Goal: Contribute content: Contribute content

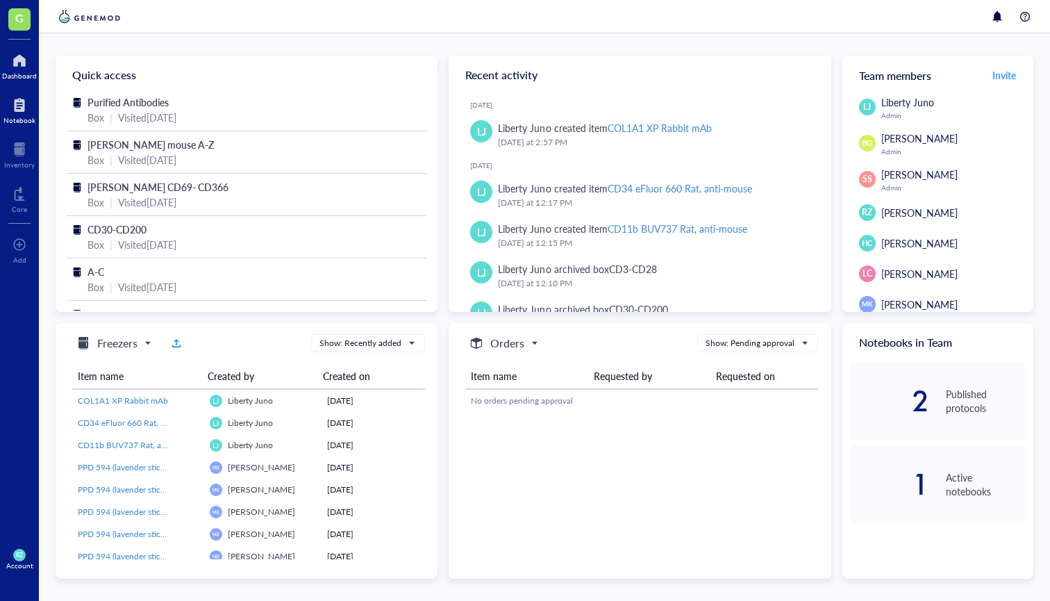
click at [12, 108] on div at bounding box center [19, 105] width 32 height 22
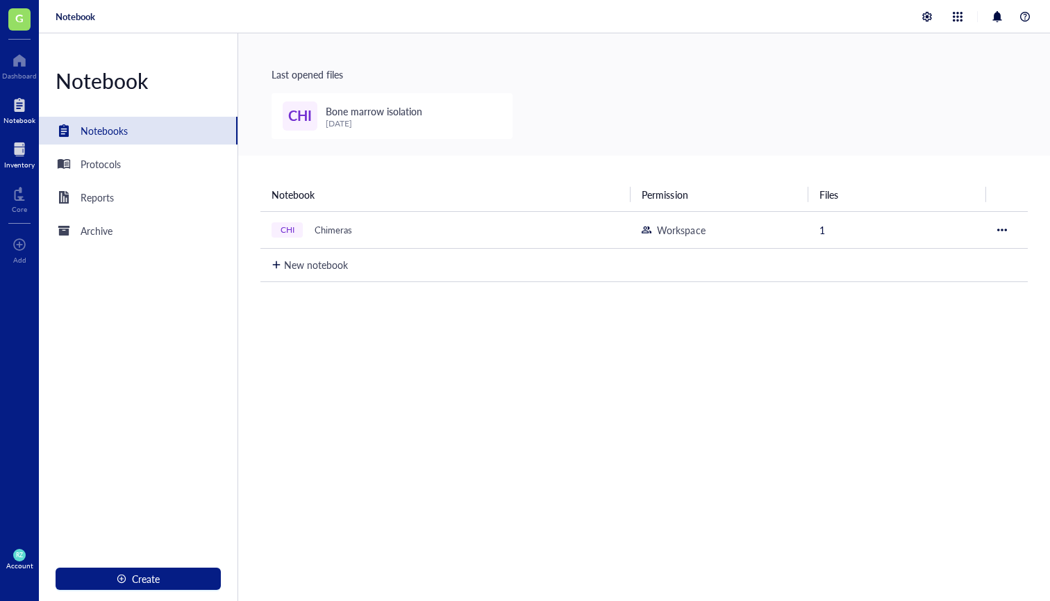
click at [26, 149] on div at bounding box center [19, 149] width 31 height 22
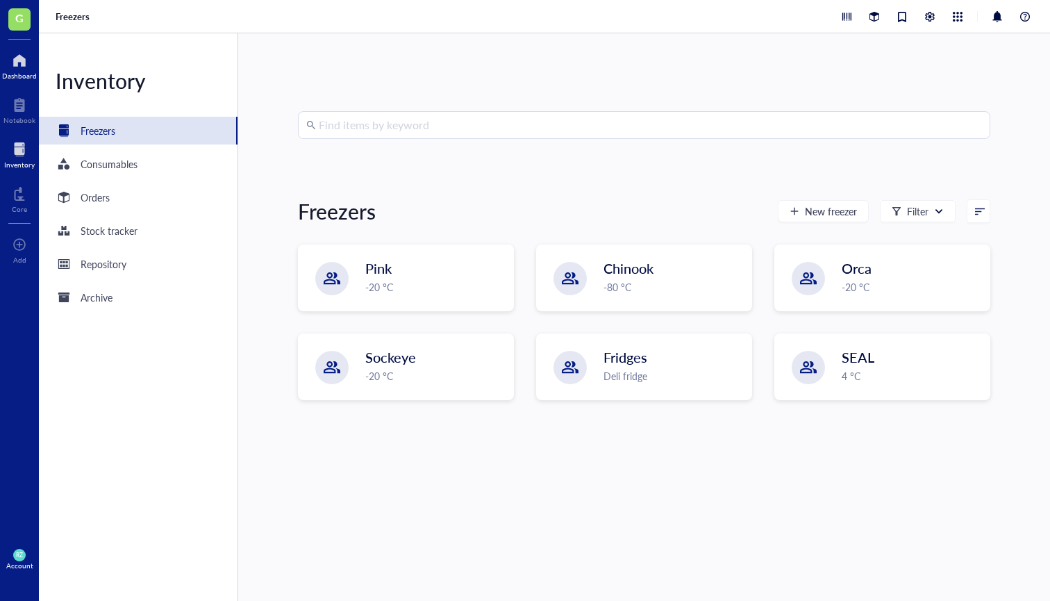
click at [21, 68] on div at bounding box center [19, 60] width 35 height 22
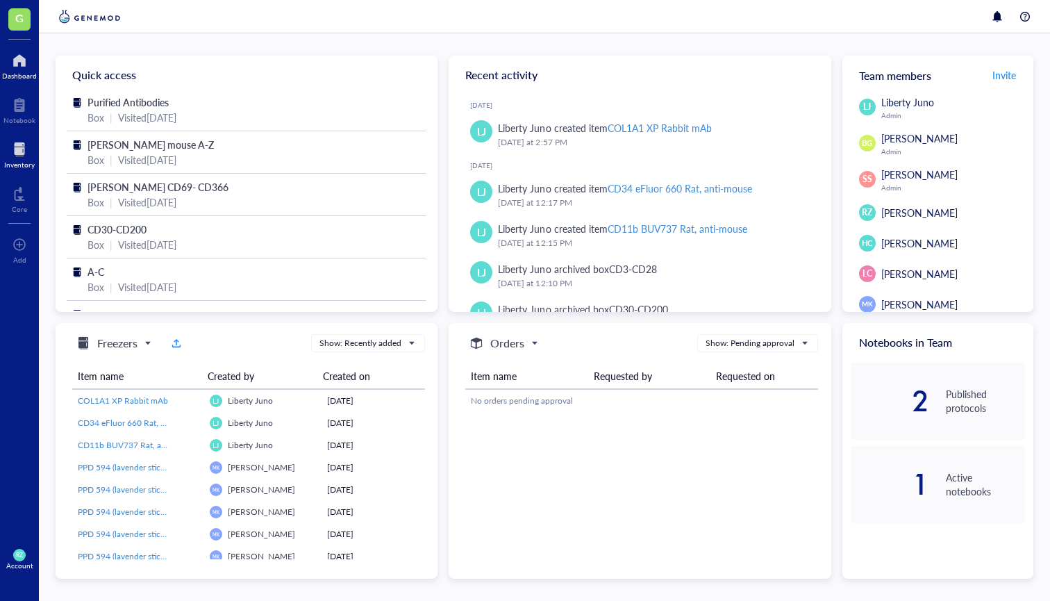
click at [20, 164] on div "Inventory" at bounding box center [19, 164] width 31 height 8
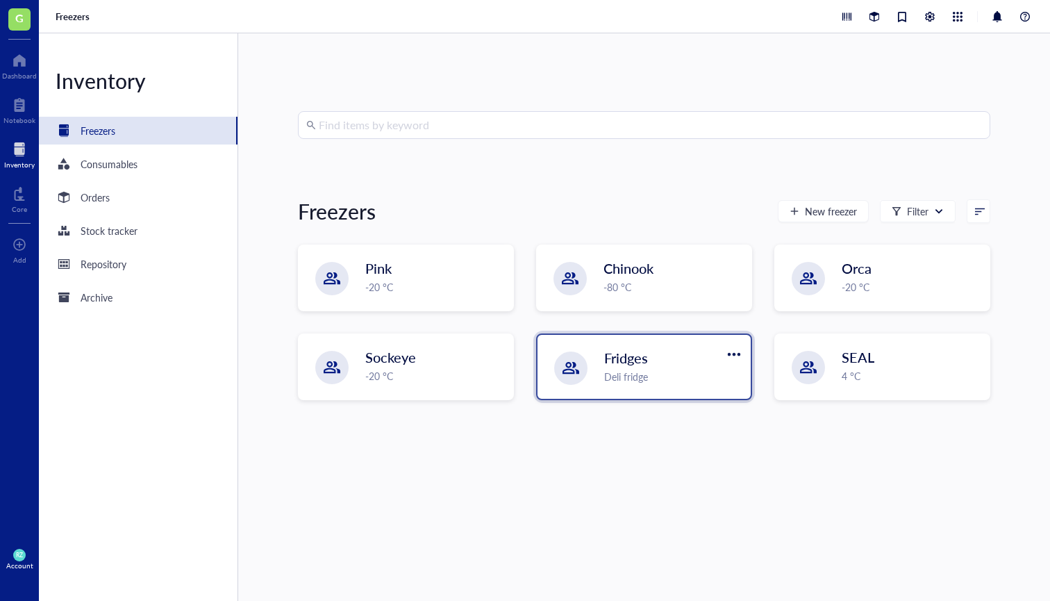
click at [655, 366] on div "Fridges" at bounding box center [663, 357] width 119 height 19
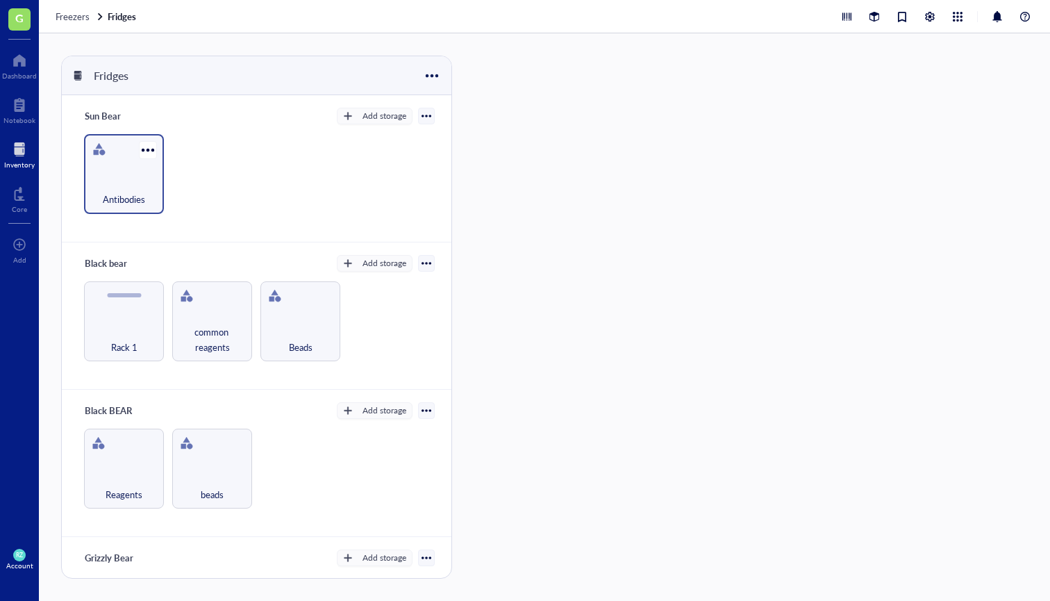
click at [137, 183] on div "Antibodies" at bounding box center [124, 191] width 66 height 31
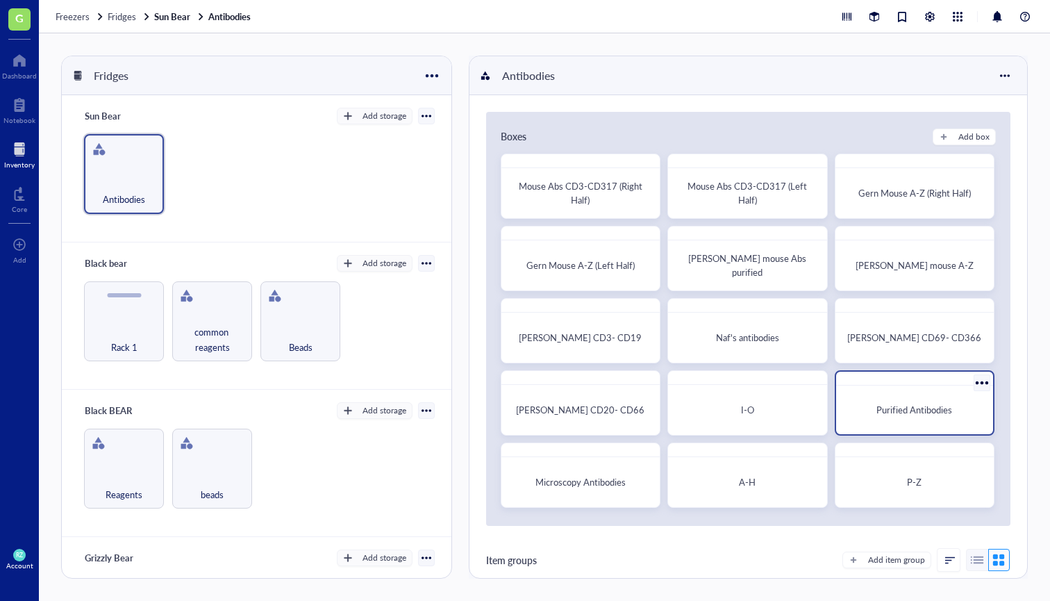
click at [892, 405] on span "Purified Antibodies" at bounding box center [914, 409] width 76 height 13
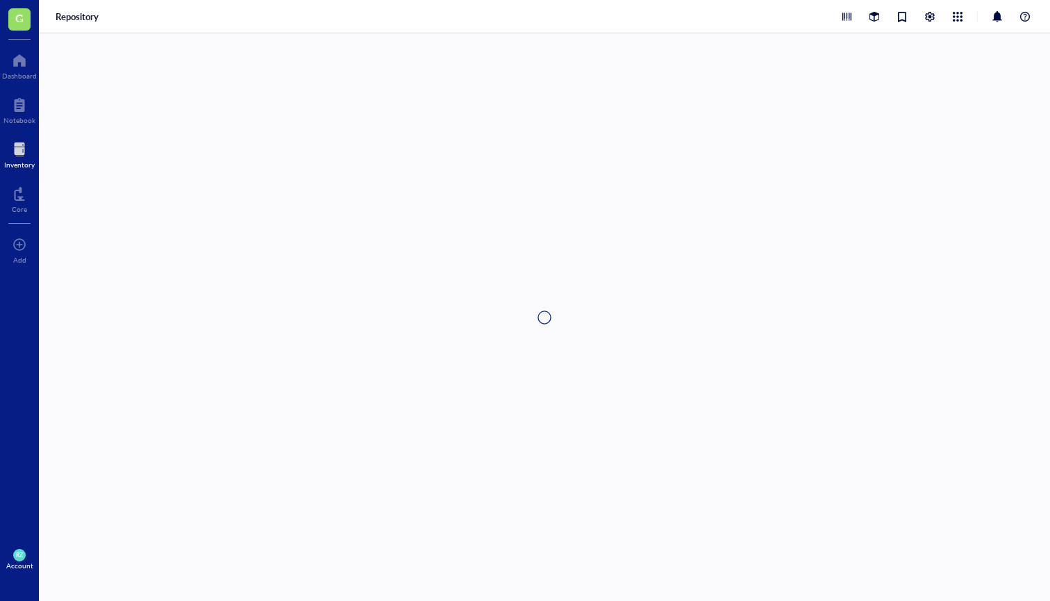
click at [892, 405] on div at bounding box center [544, 316] width 1011 height 567
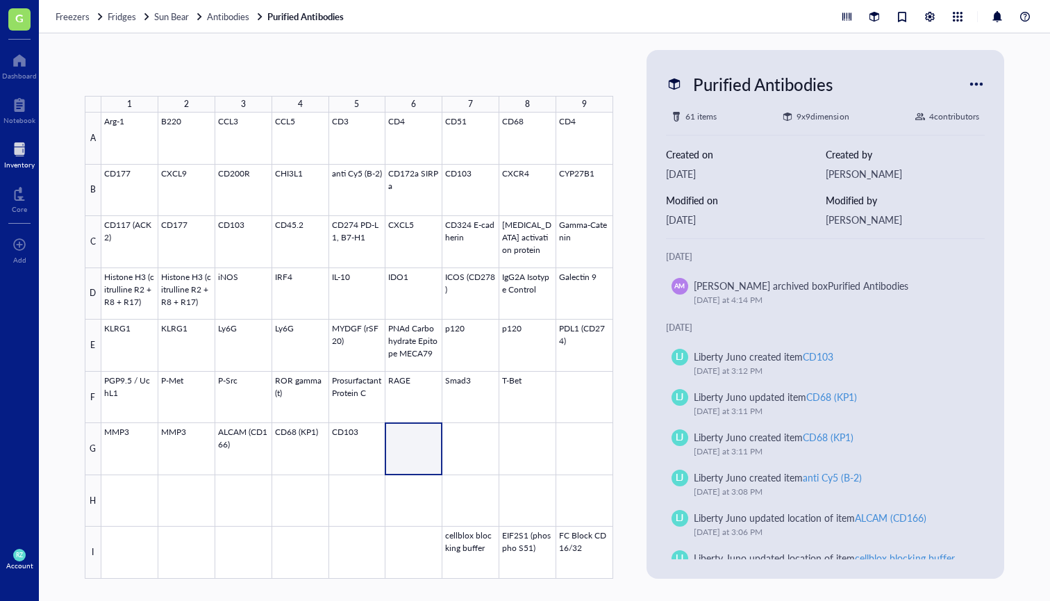
click at [412, 450] on div at bounding box center [357, 345] width 512 height 466
click at [417, 451] on div at bounding box center [357, 345] width 512 height 466
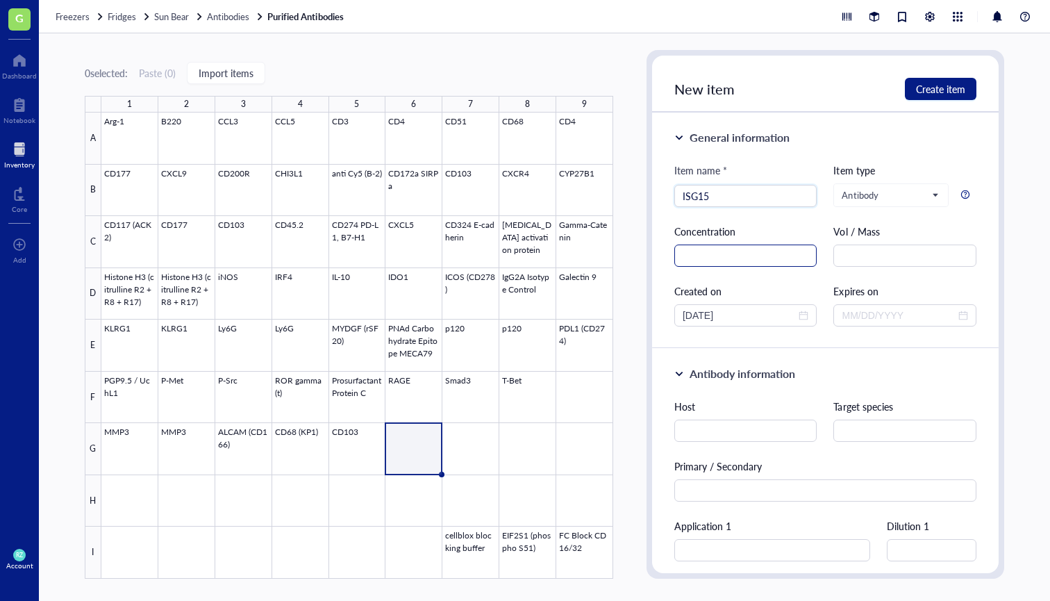
type input "ISG15"
click at [751, 253] on input "text" at bounding box center [745, 255] width 143 height 22
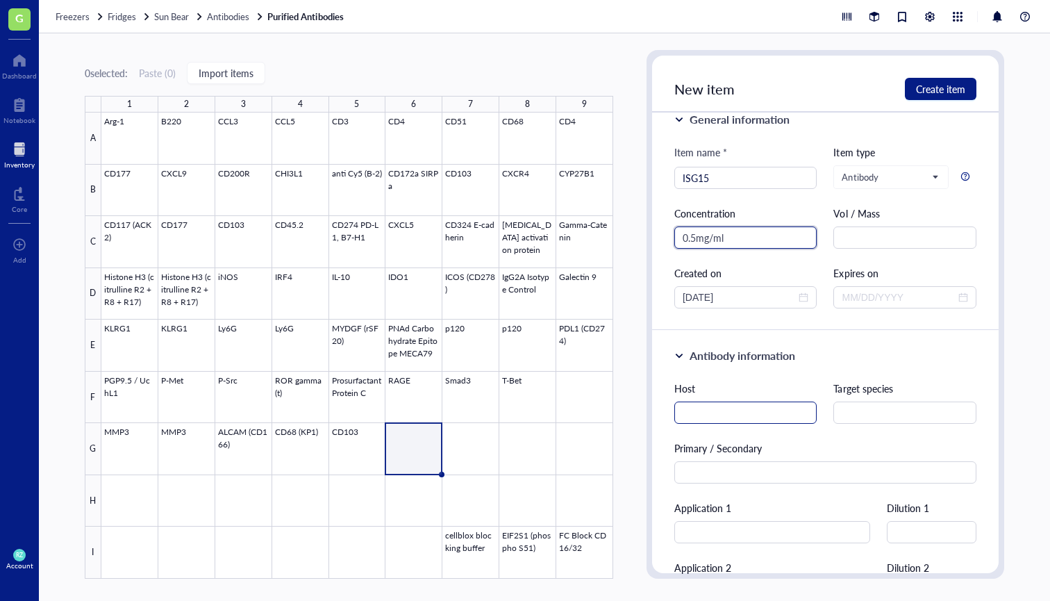
type input "0.5mg/ml"
click at [708, 415] on input "text" at bounding box center [745, 412] width 143 height 22
type input "Rabbit"
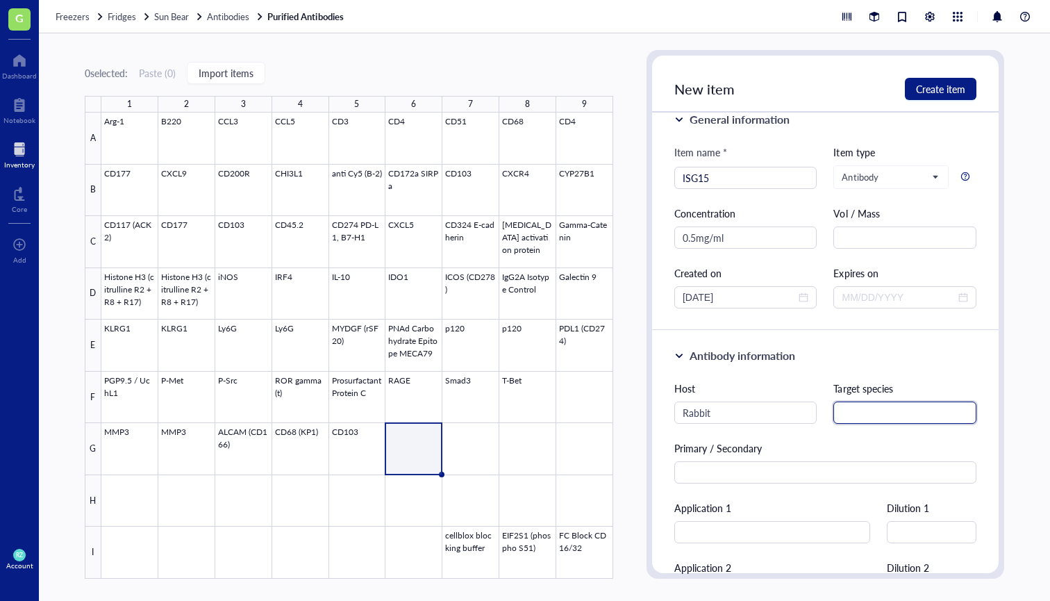
click at [850, 407] on input "text" at bounding box center [904, 412] width 143 height 22
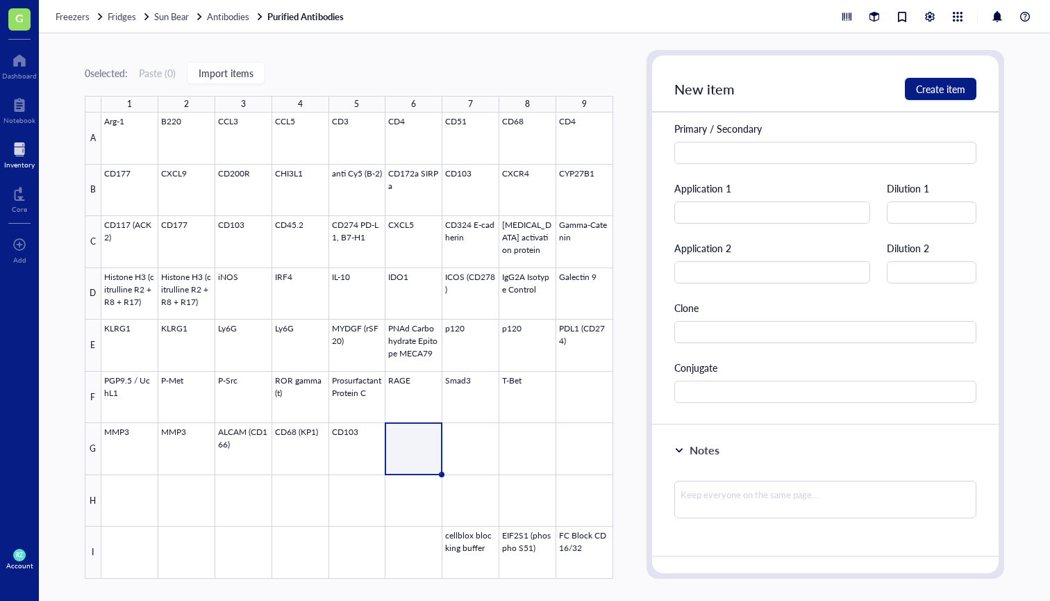
scroll to position [353, 0]
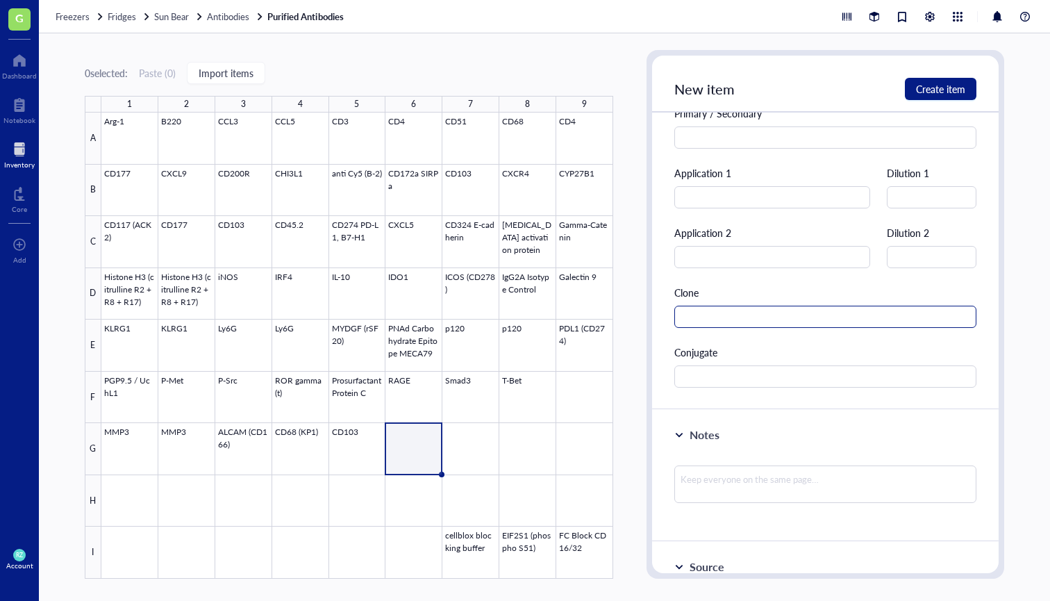
type input "Mouse"
click at [741, 317] on input "text" at bounding box center [825, 317] width 302 height 22
type input "1H9L21"
click at [931, 85] on span "Create item" at bounding box center [940, 88] width 49 height 11
